Goal: Transaction & Acquisition: Purchase product/service

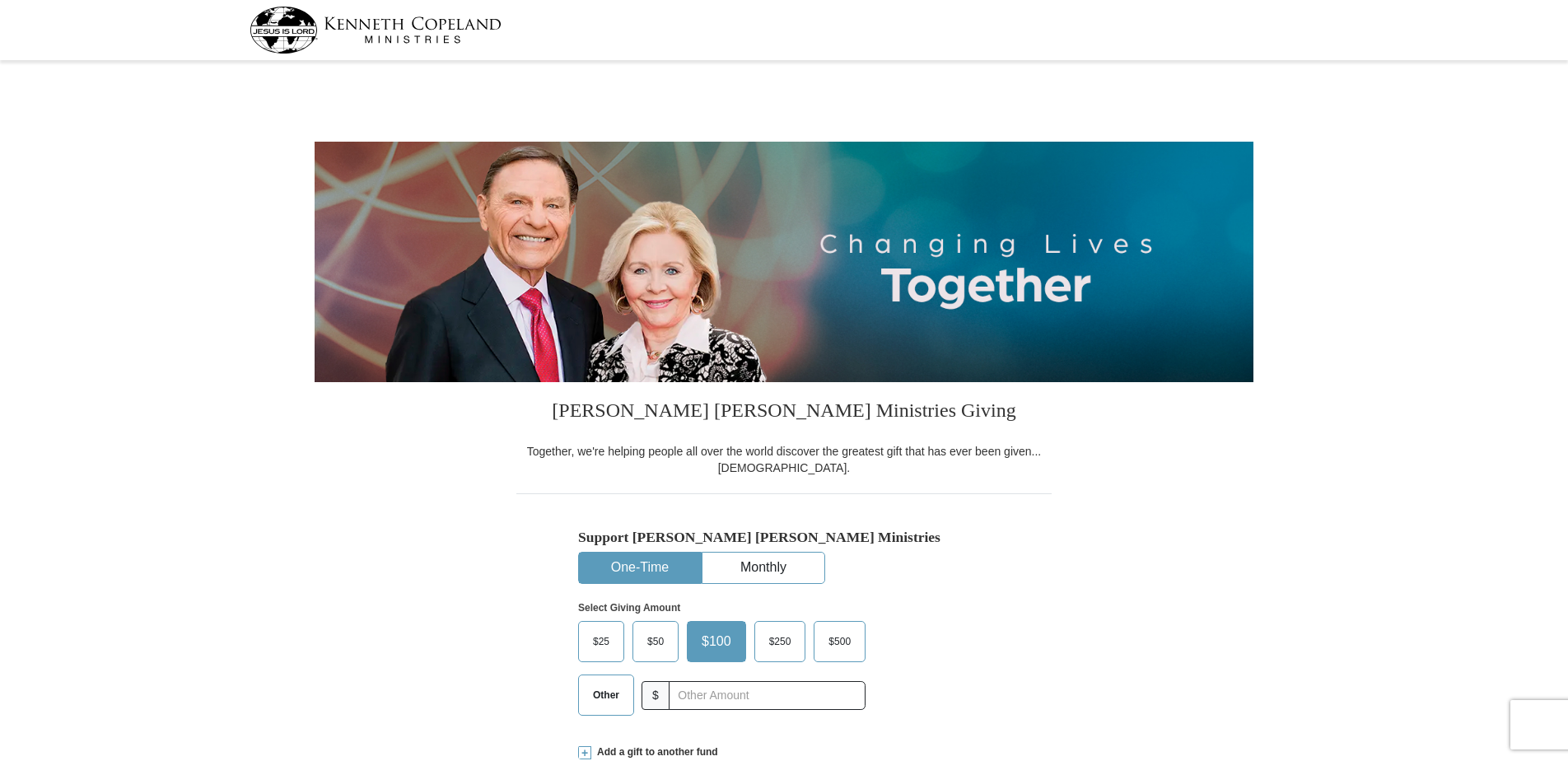
select select "CA"
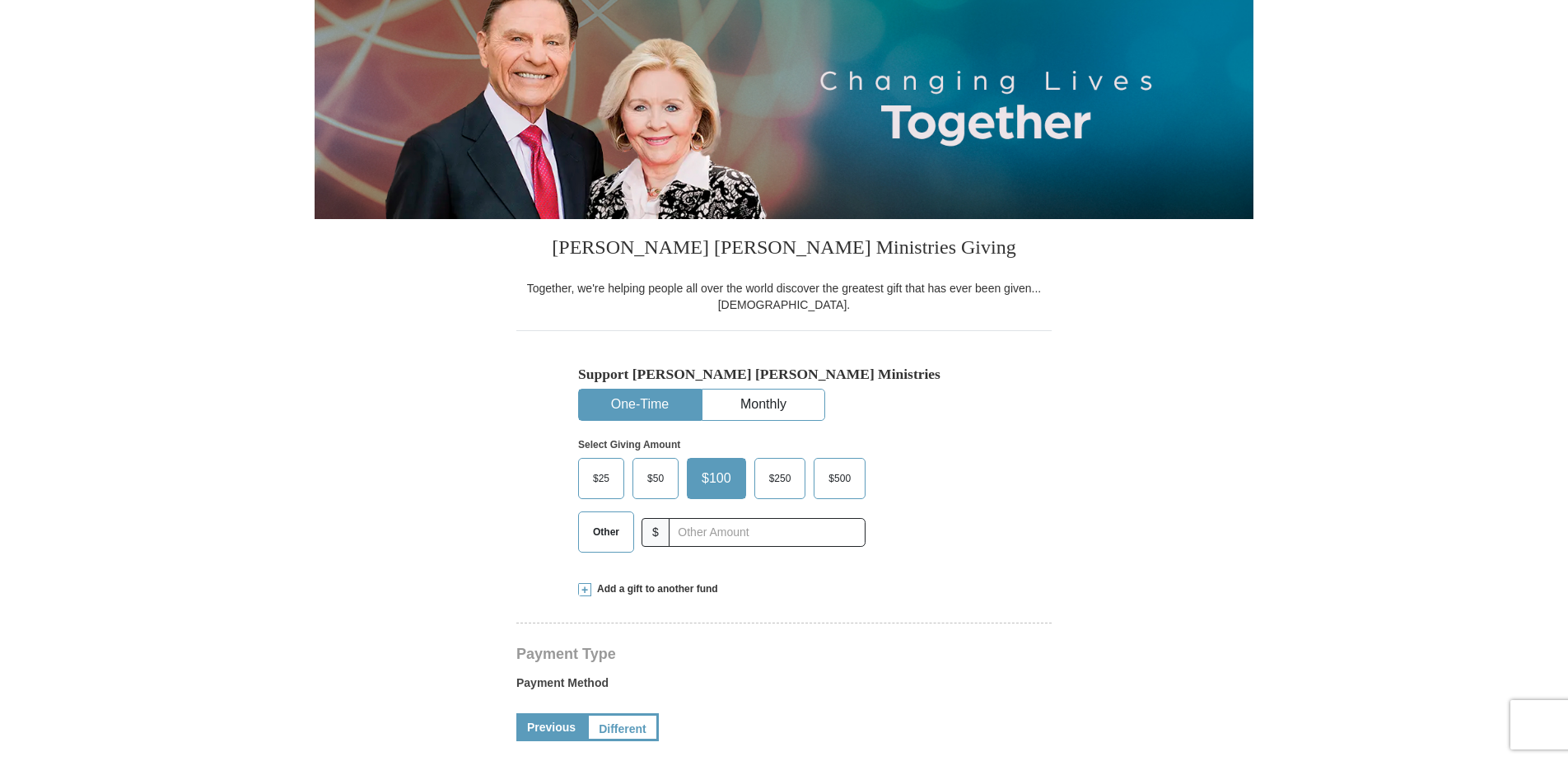
scroll to position [165, 0]
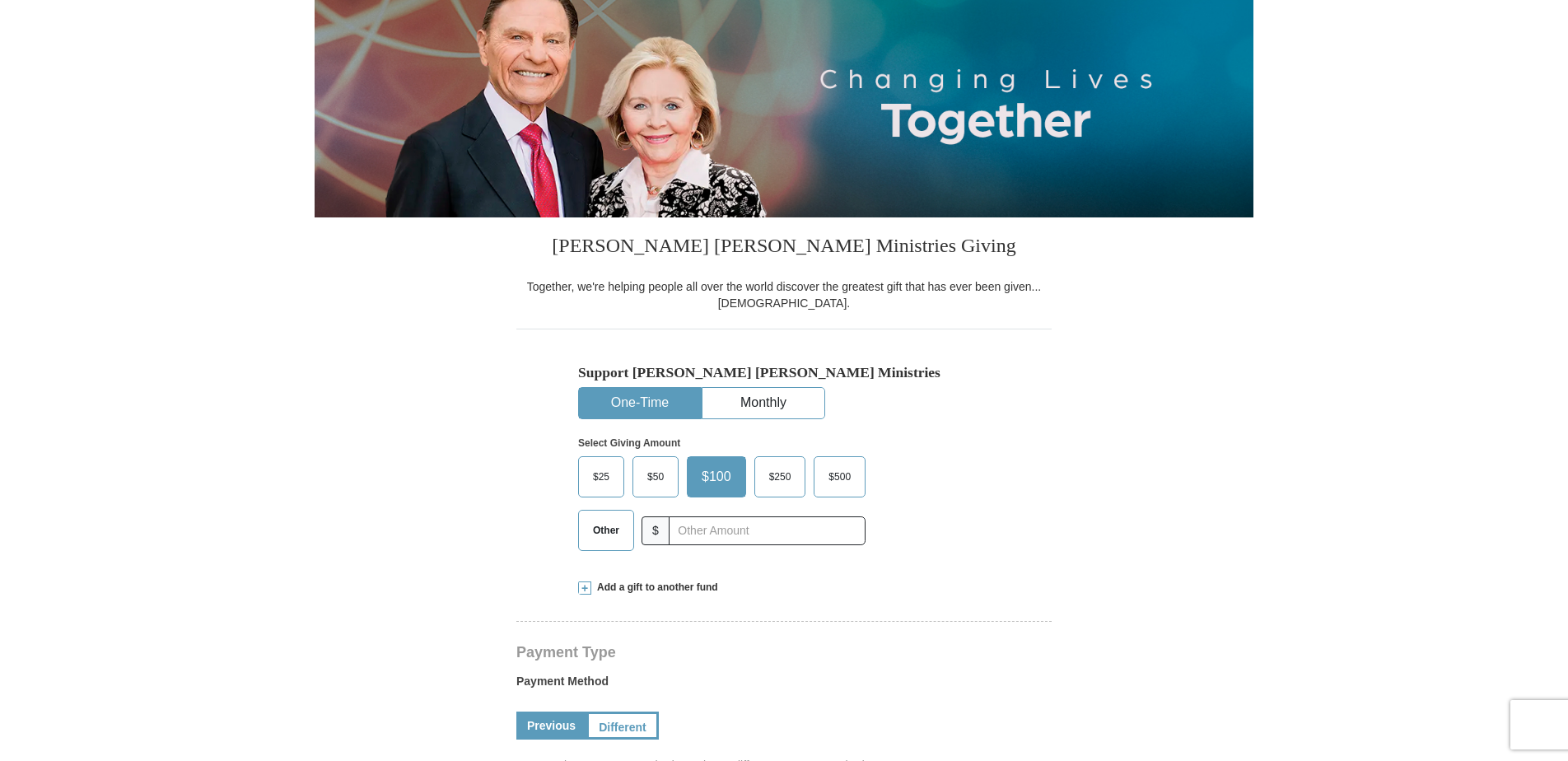
click at [613, 528] on span "Other" at bounding box center [606, 530] width 43 height 24
click at [0, 0] on input "Other" at bounding box center [0, 0] width 0 height 0
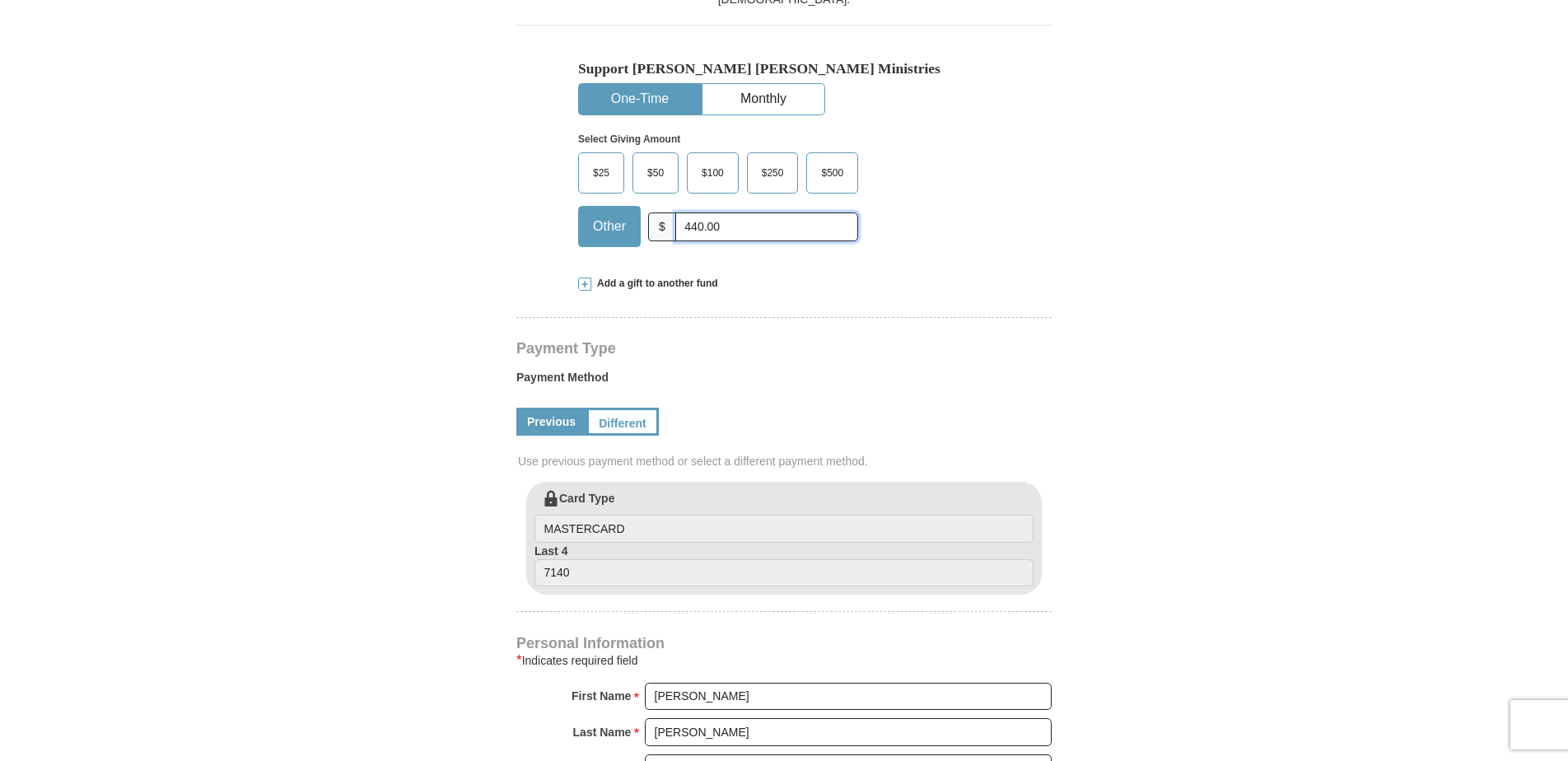
scroll to position [329, 0]
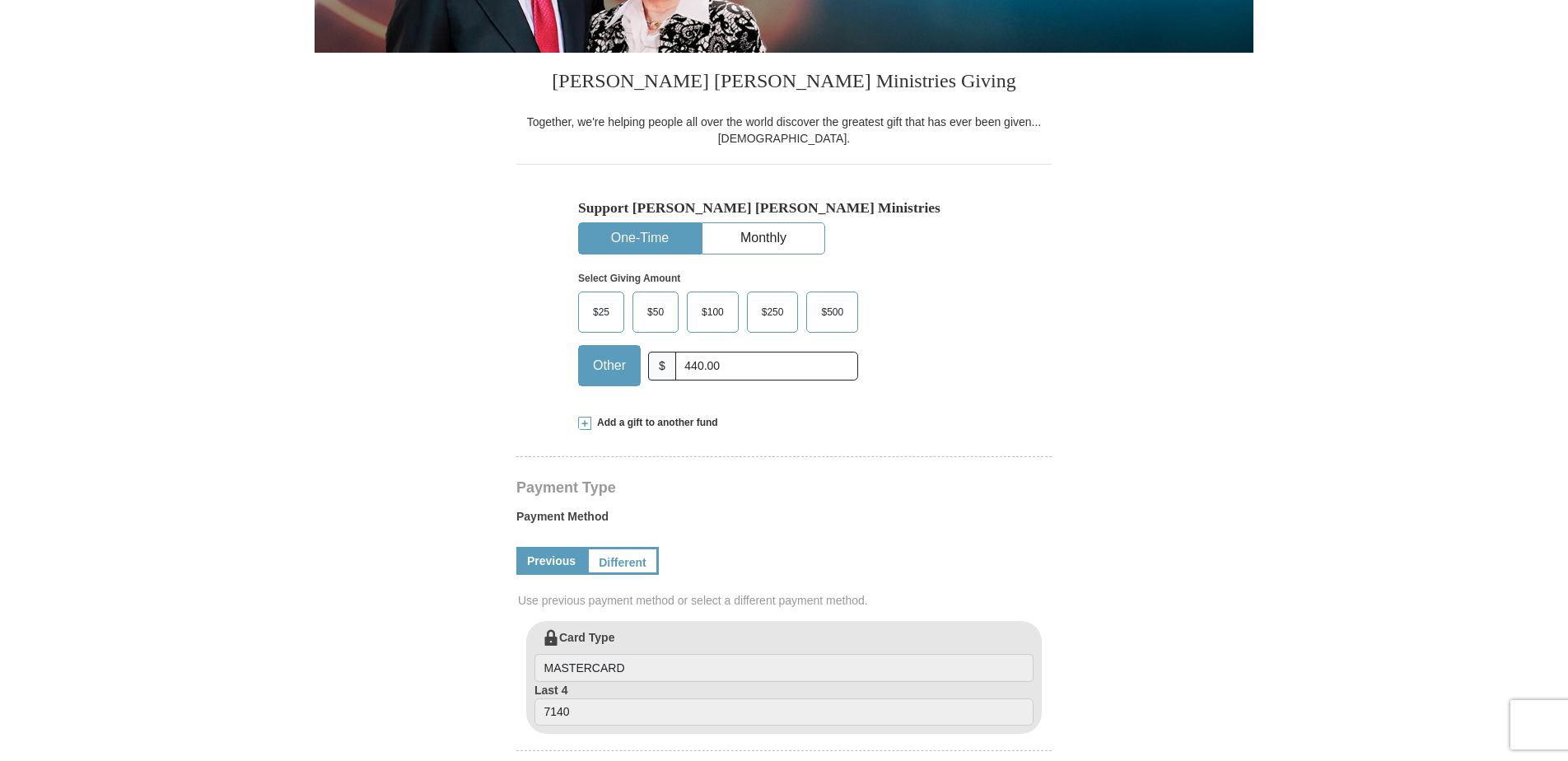
click at [582, 421] on span at bounding box center [584, 423] width 13 height 13
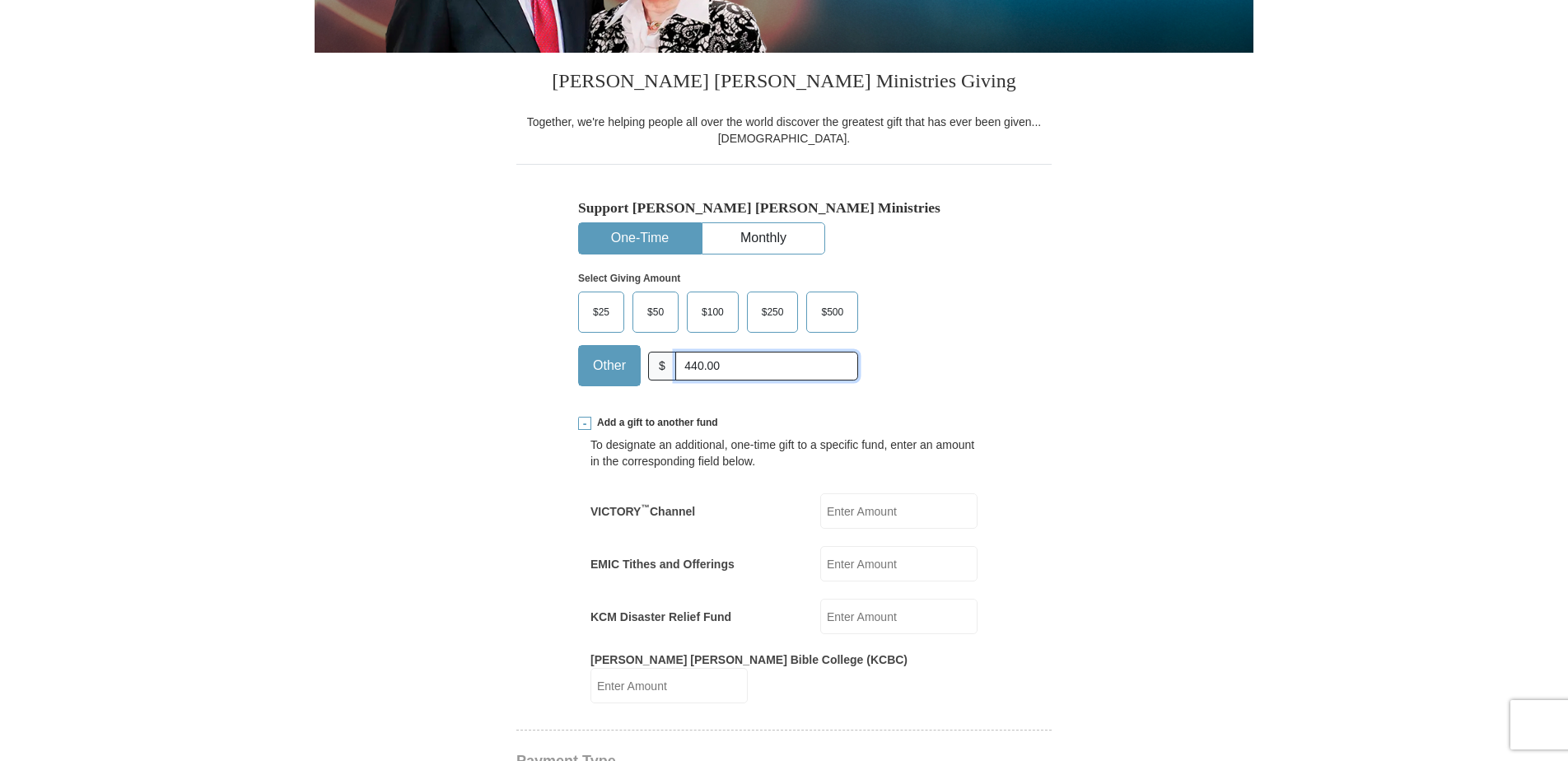
click at [690, 371] on input "440.00" at bounding box center [767, 366] width 183 height 29
type input "400.00"
click at [838, 614] on input "KCM Disaster Relief Fund" at bounding box center [898, 616] width 158 height 36
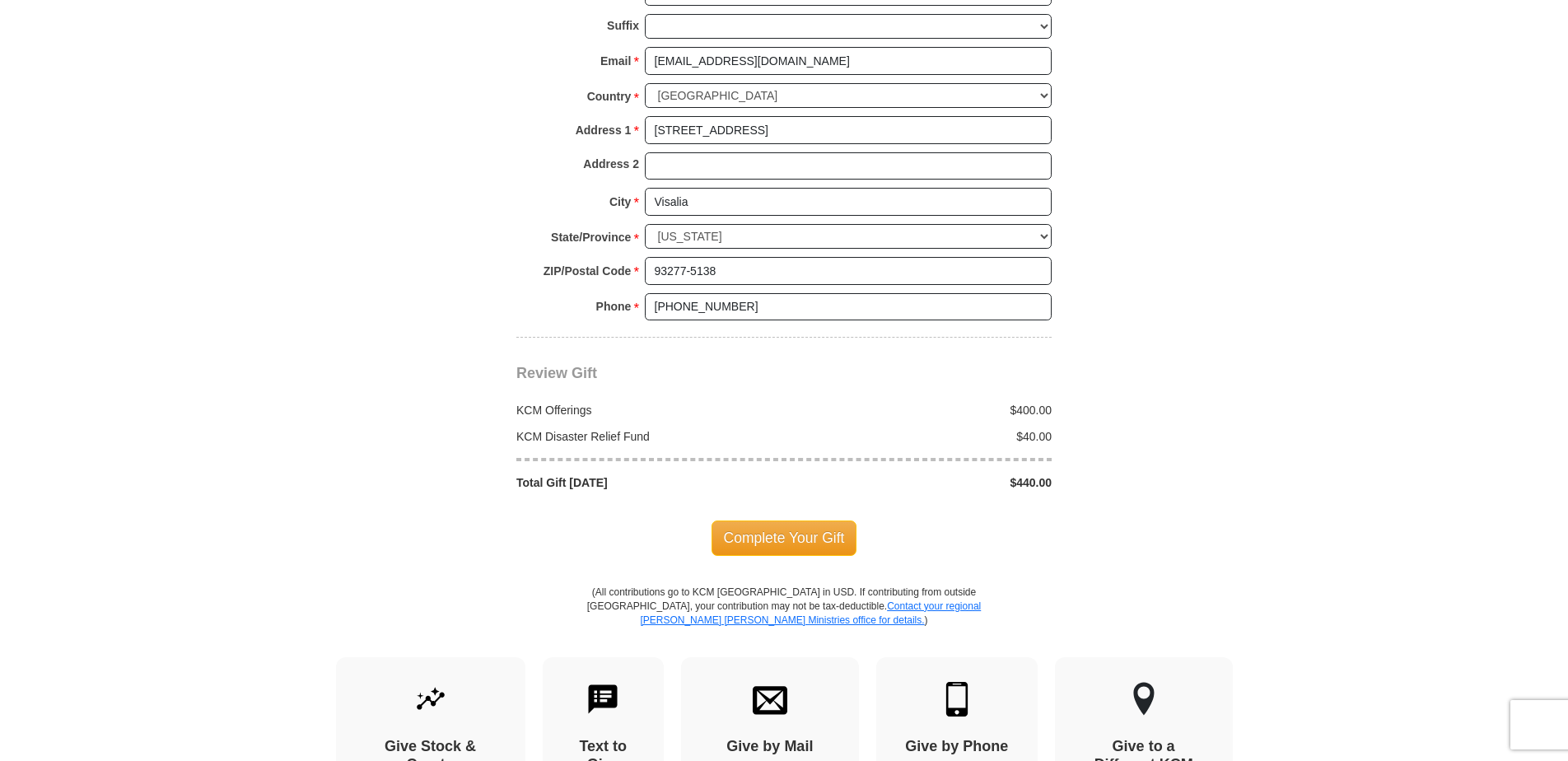
scroll to position [1812, 0]
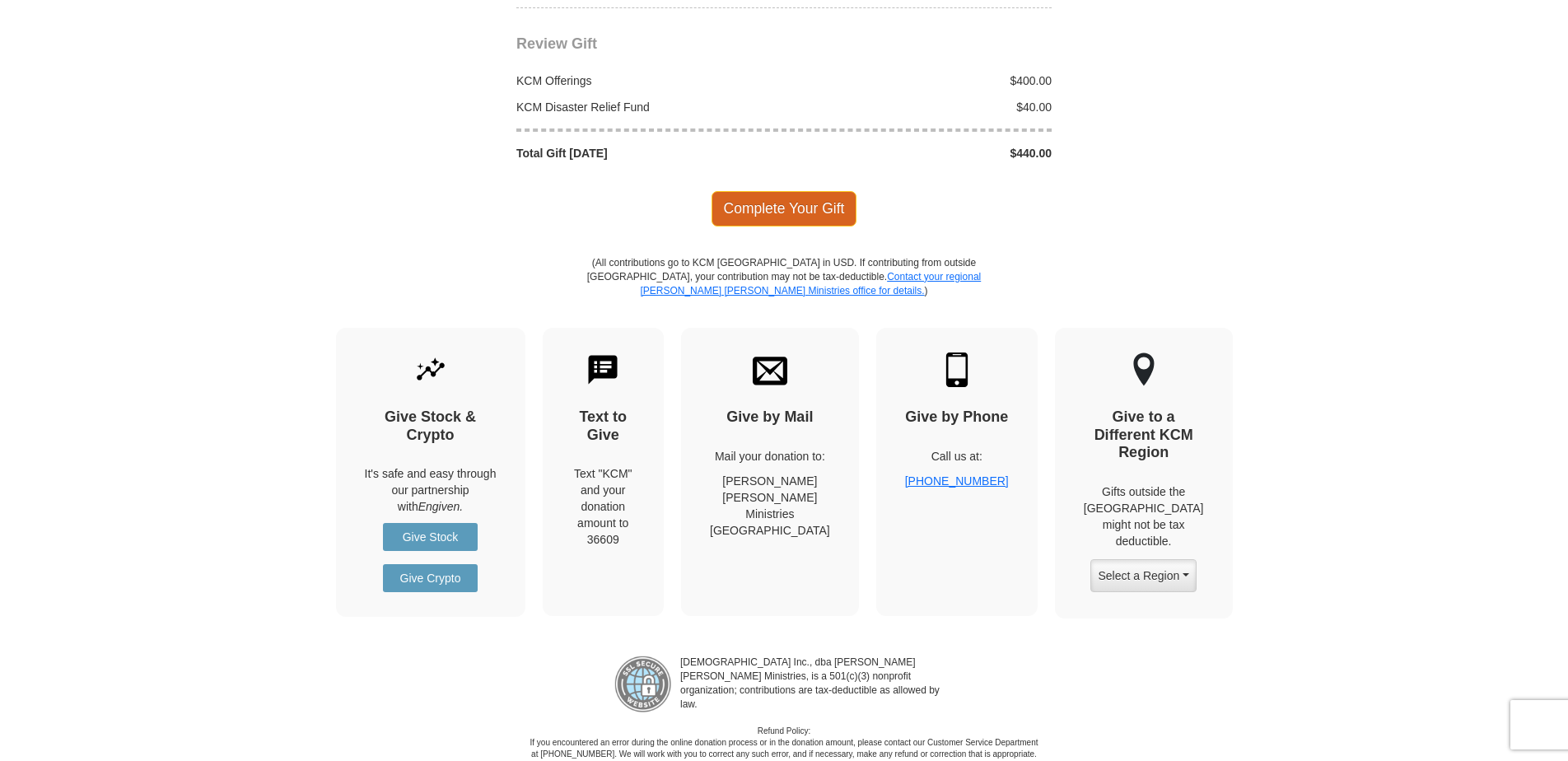
type input "40.00"
click at [784, 200] on span "Complete Your Gift" at bounding box center [784, 208] width 145 height 35
